Goal: Task Accomplishment & Management: Manage account settings

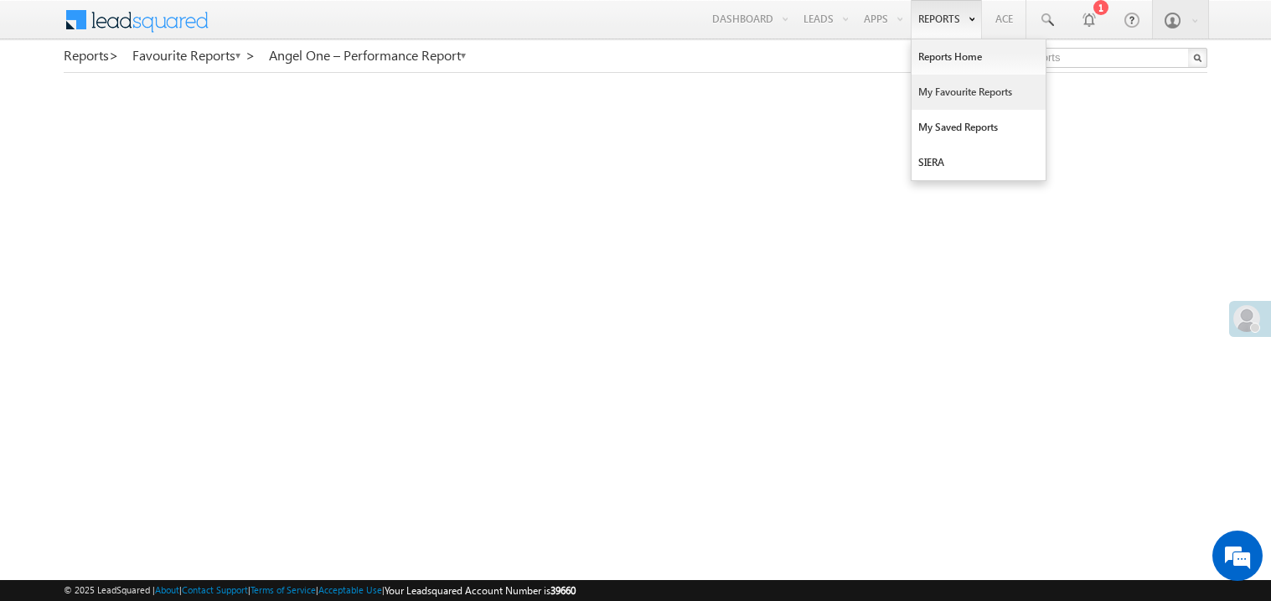
click at [942, 90] on link "My Favourite Reports" at bounding box center [979, 92] width 134 height 35
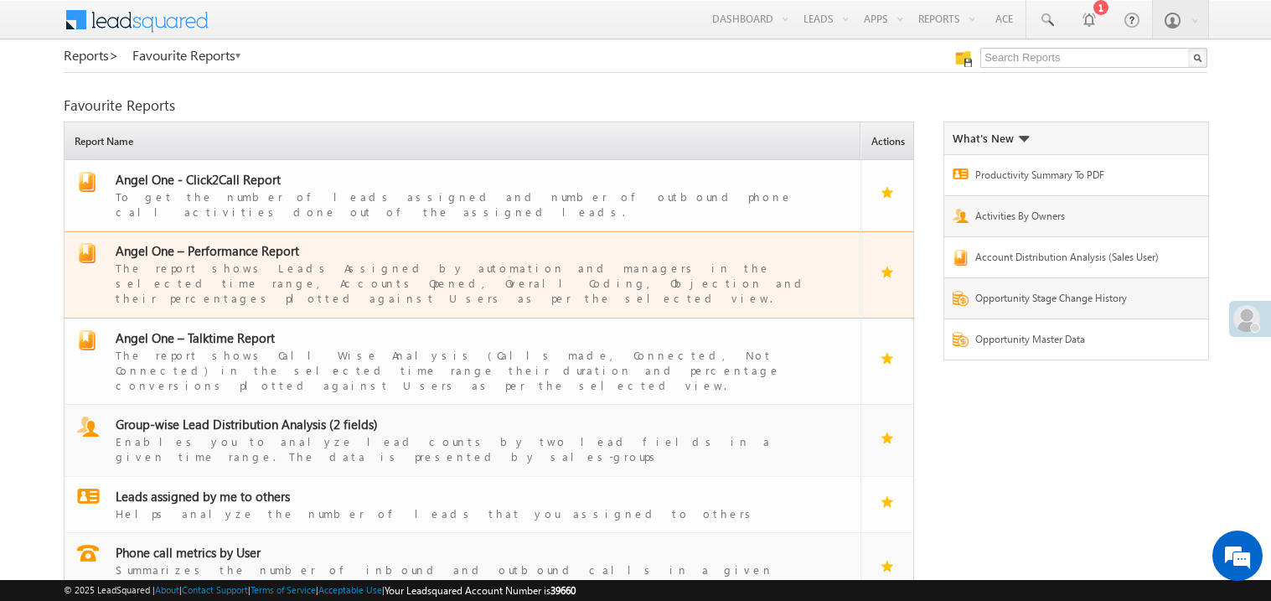
click at [235, 242] on span "Angel One – Performance Report" at bounding box center [208, 250] width 184 height 17
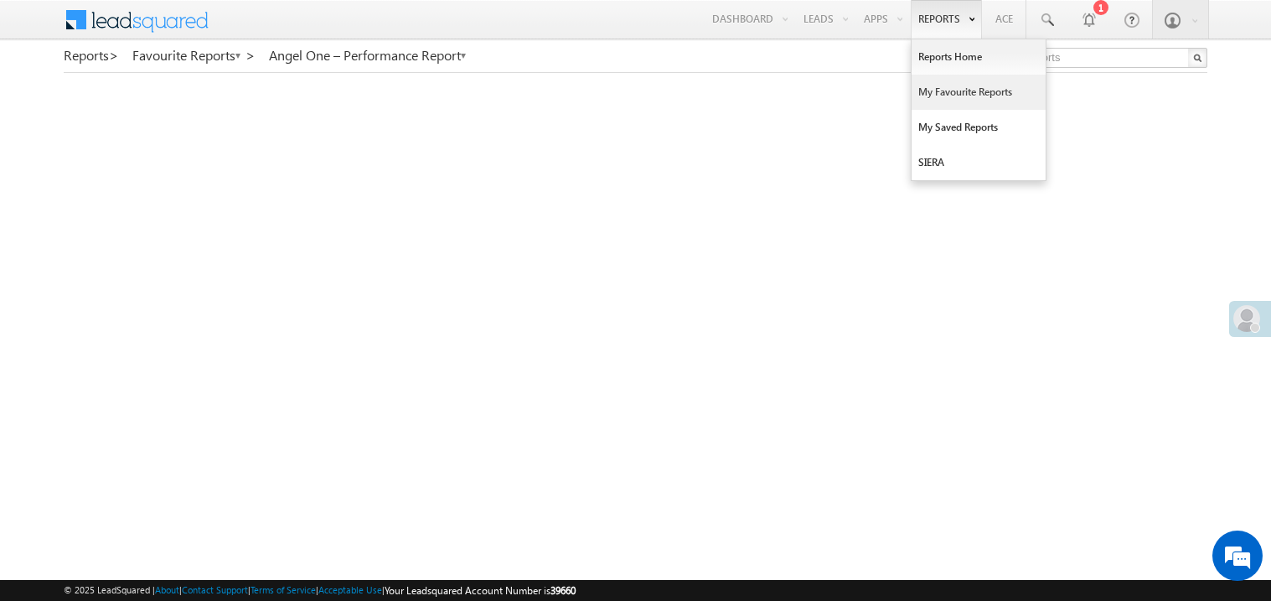
click at [946, 92] on link "My Favourite Reports" at bounding box center [979, 92] width 134 height 35
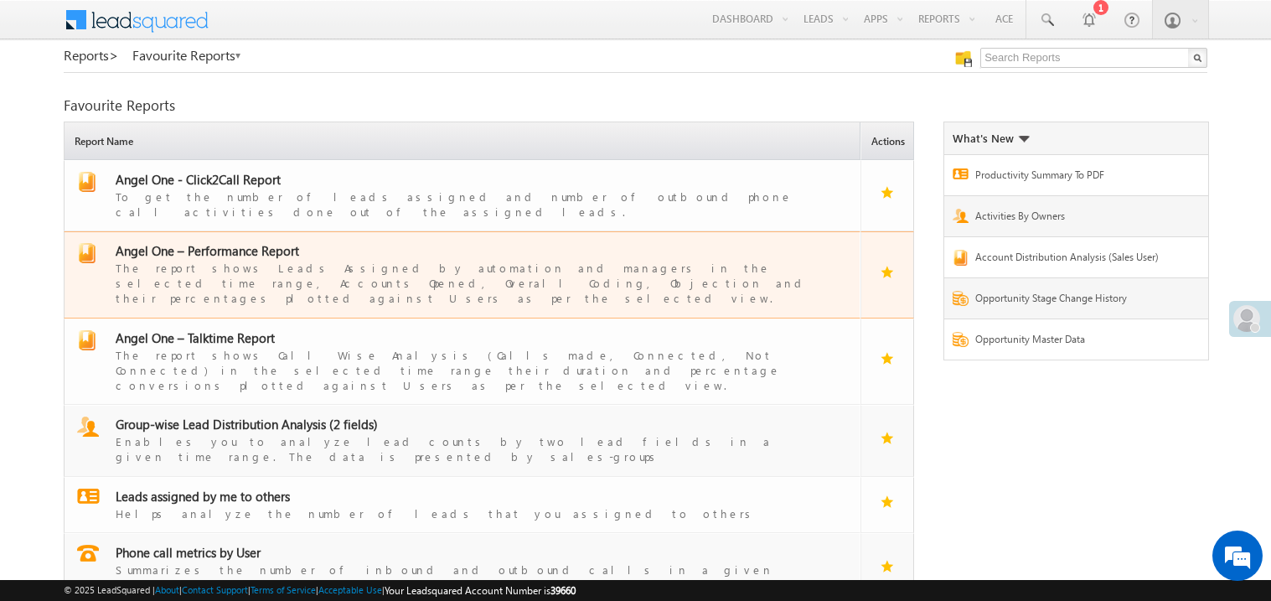
click at [239, 244] on span "Angel One – Performance Report" at bounding box center [208, 250] width 184 height 17
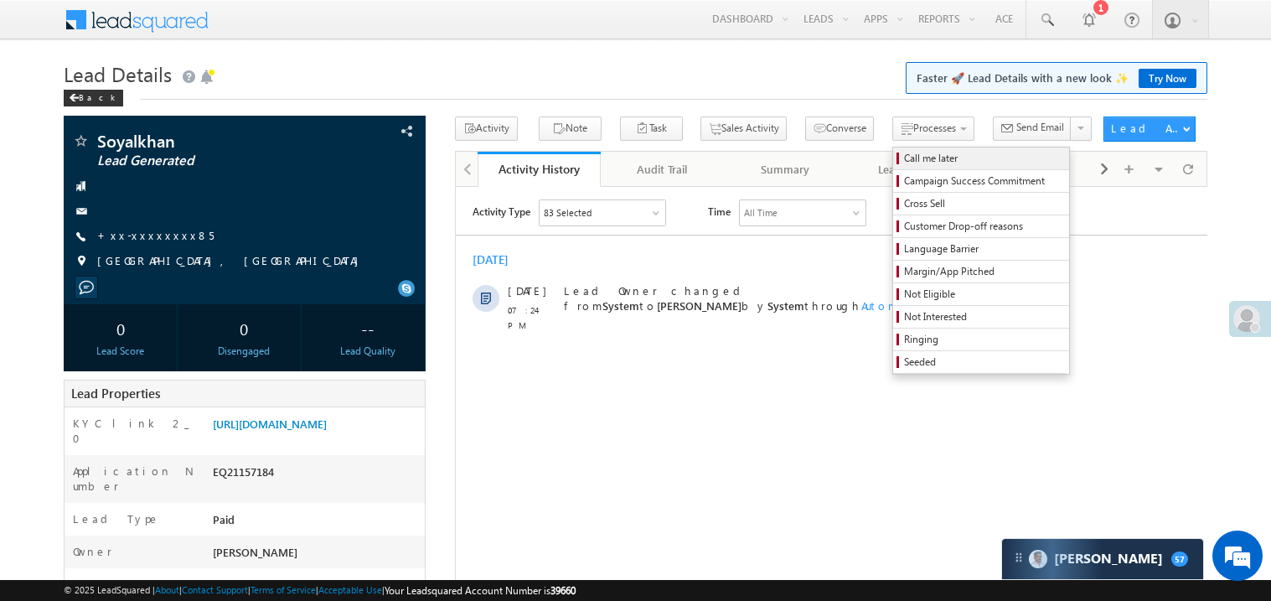
click at [904, 157] on span "Call me later" at bounding box center [983, 158] width 159 height 15
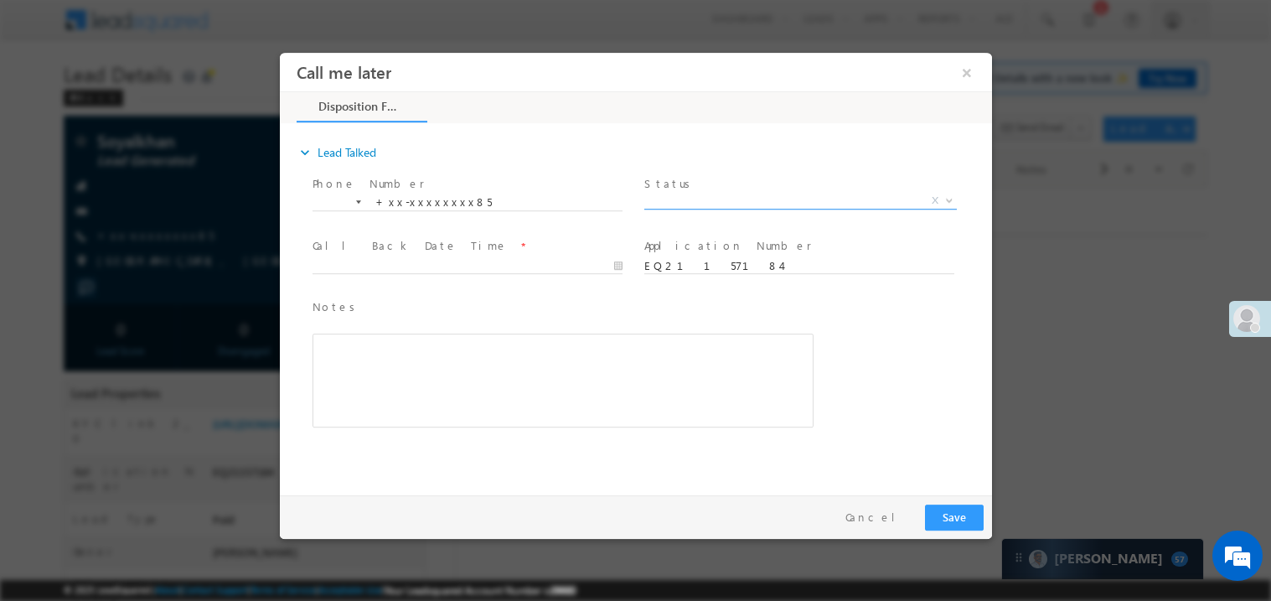
click at [696, 199] on span "X" at bounding box center [800, 200] width 313 height 17
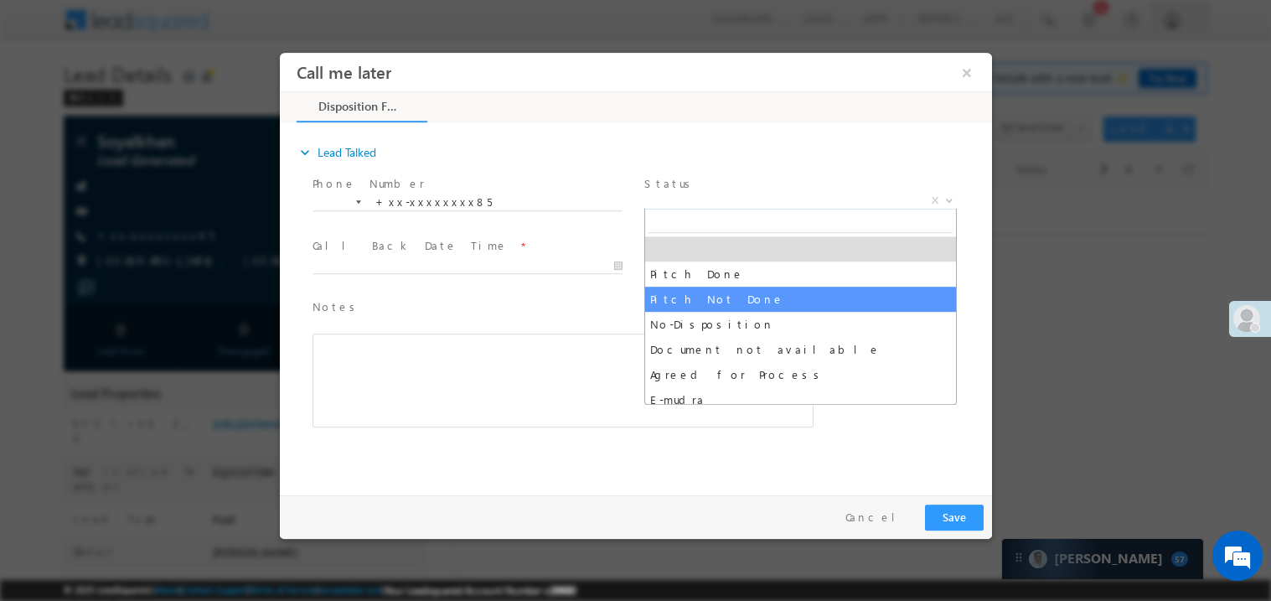
select select "Pitch Not Done"
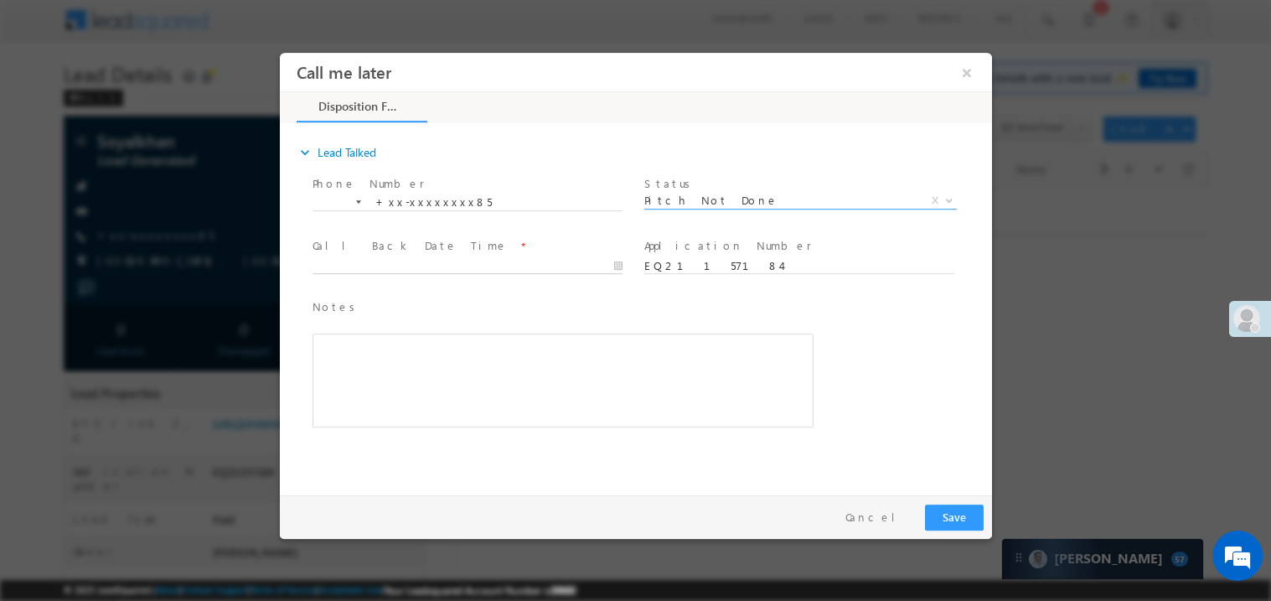
click at [419, 265] on body "Call me later ×" at bounding box center [635, 269] width 712 height 435
type input "[DATE] 7:33 PM"
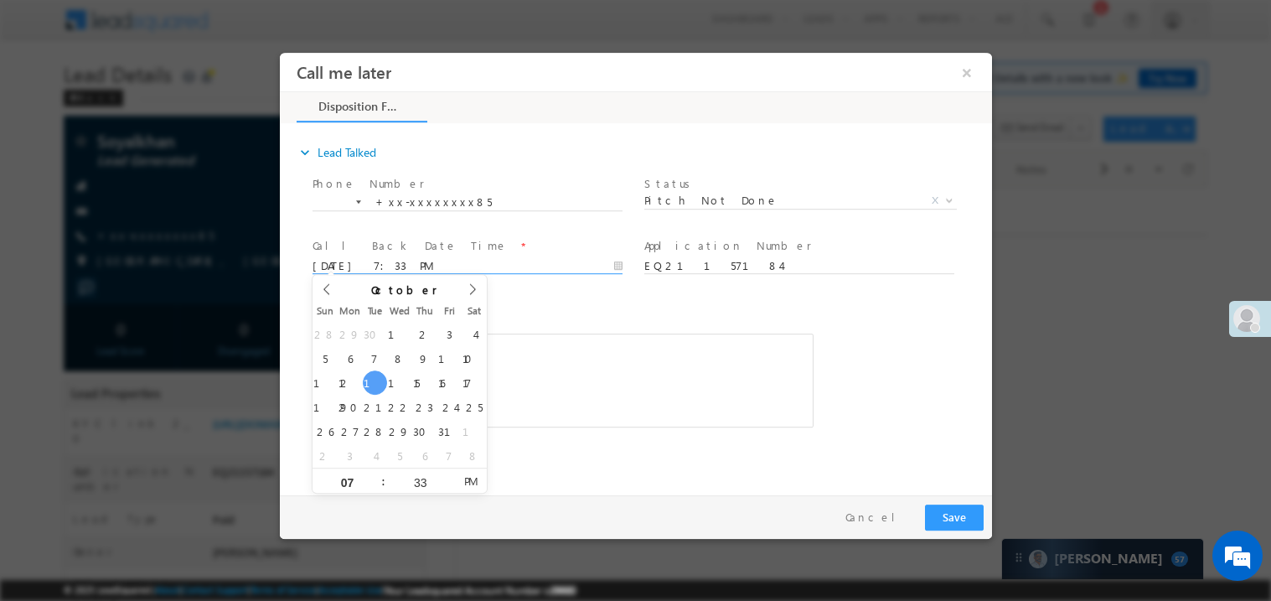
click at [537, 334] on div "Rich Text Editor, 40788eee-0fb2-11ec-a811-0adc8a9d82c2__tab1__section1__Notes__…" at bounding box center [562, 380] width 501 height 94
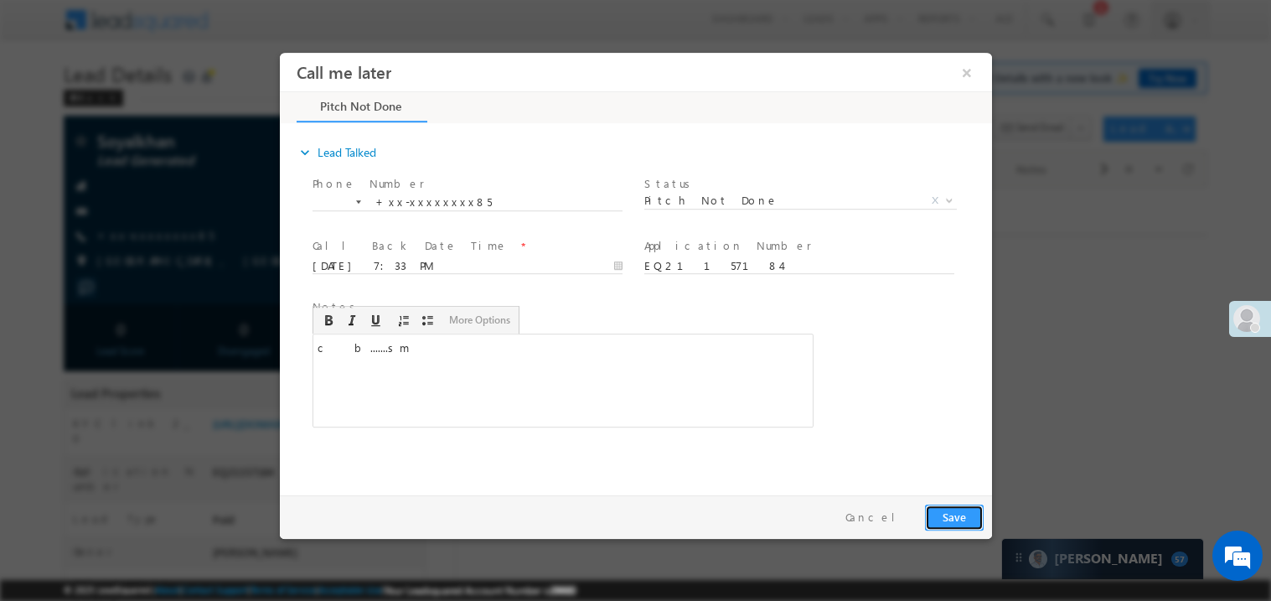
click at [953, 512] on button "Save" at bounding box center [953, 517] width 59 height 26
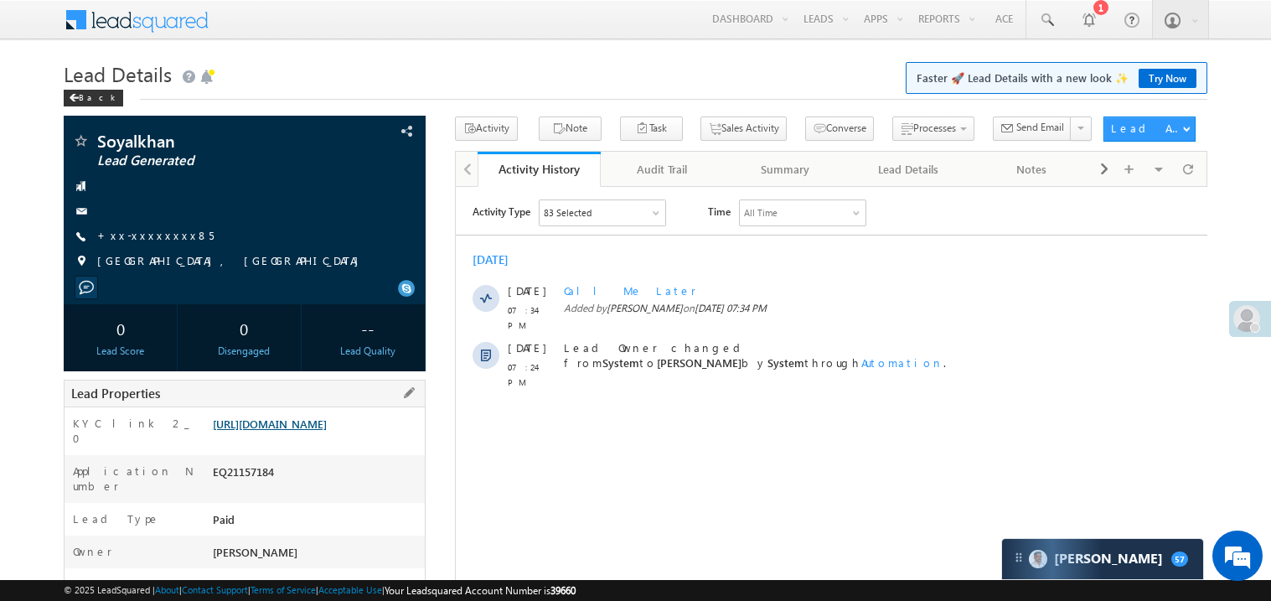
click at [303, 431] on link "[URL][DOMAIN_NAME]" at bounding box center [270, 424] width 114 height 14
